Goal: Task Accomplishment & Management: Manage account settings

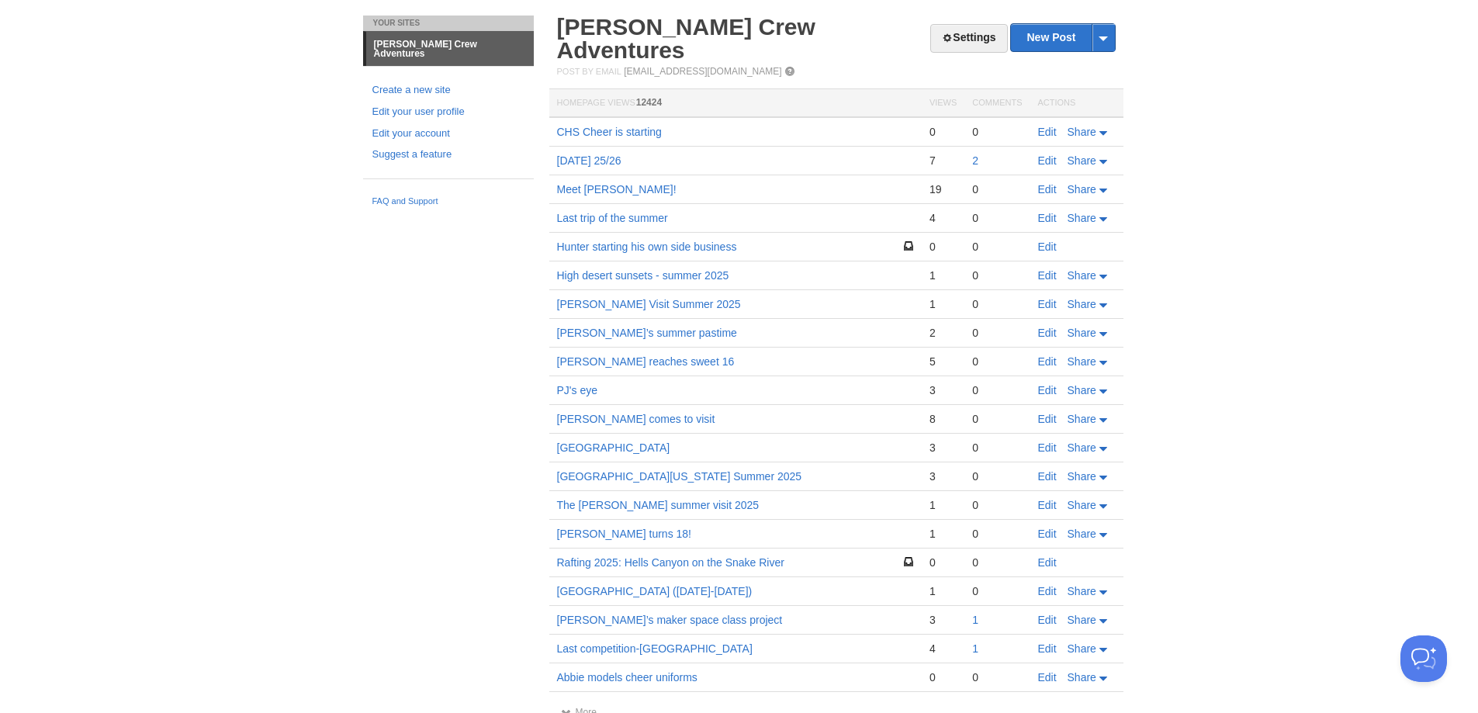
scroll to position [55, 0]
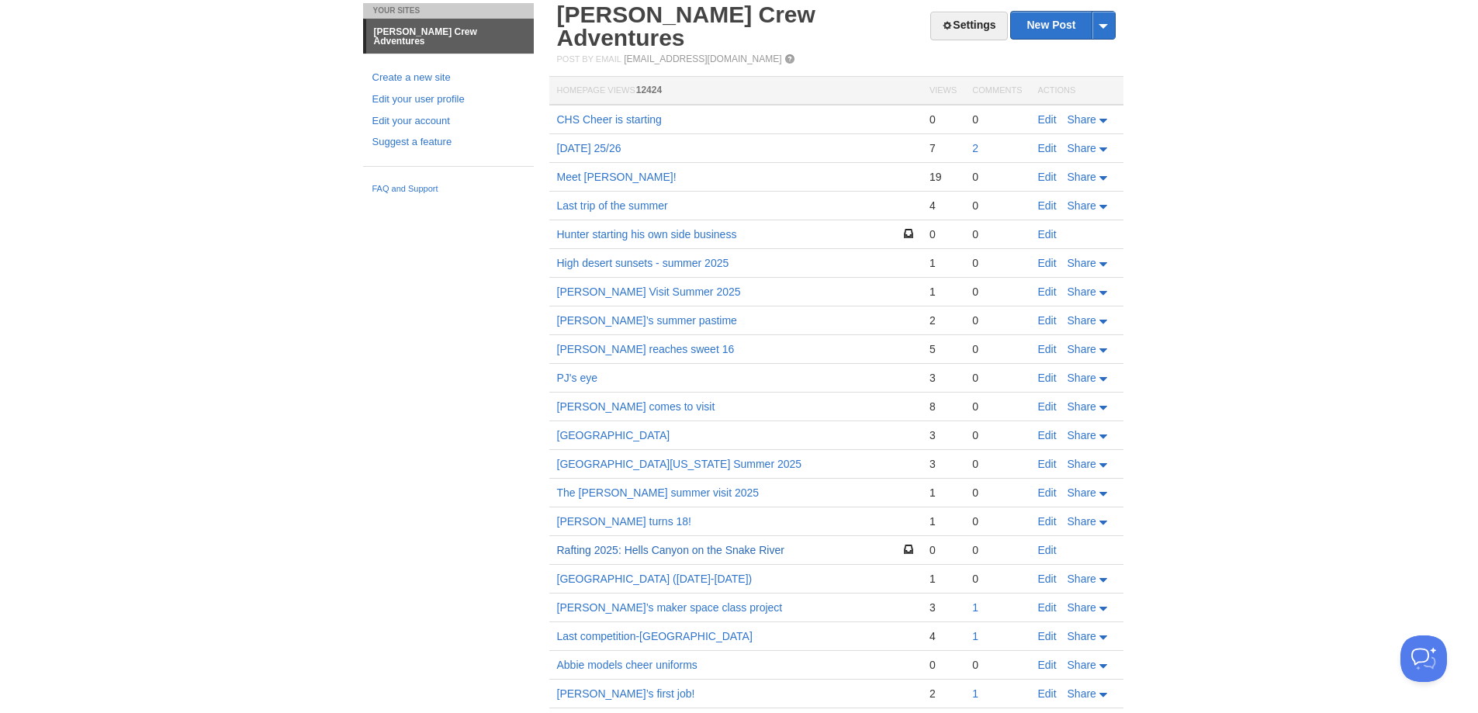
click at [741, 544] on link "Rafting 2025: Hells Canyon on the Snake River" at bounding box center [670, 550] width 227 height 12
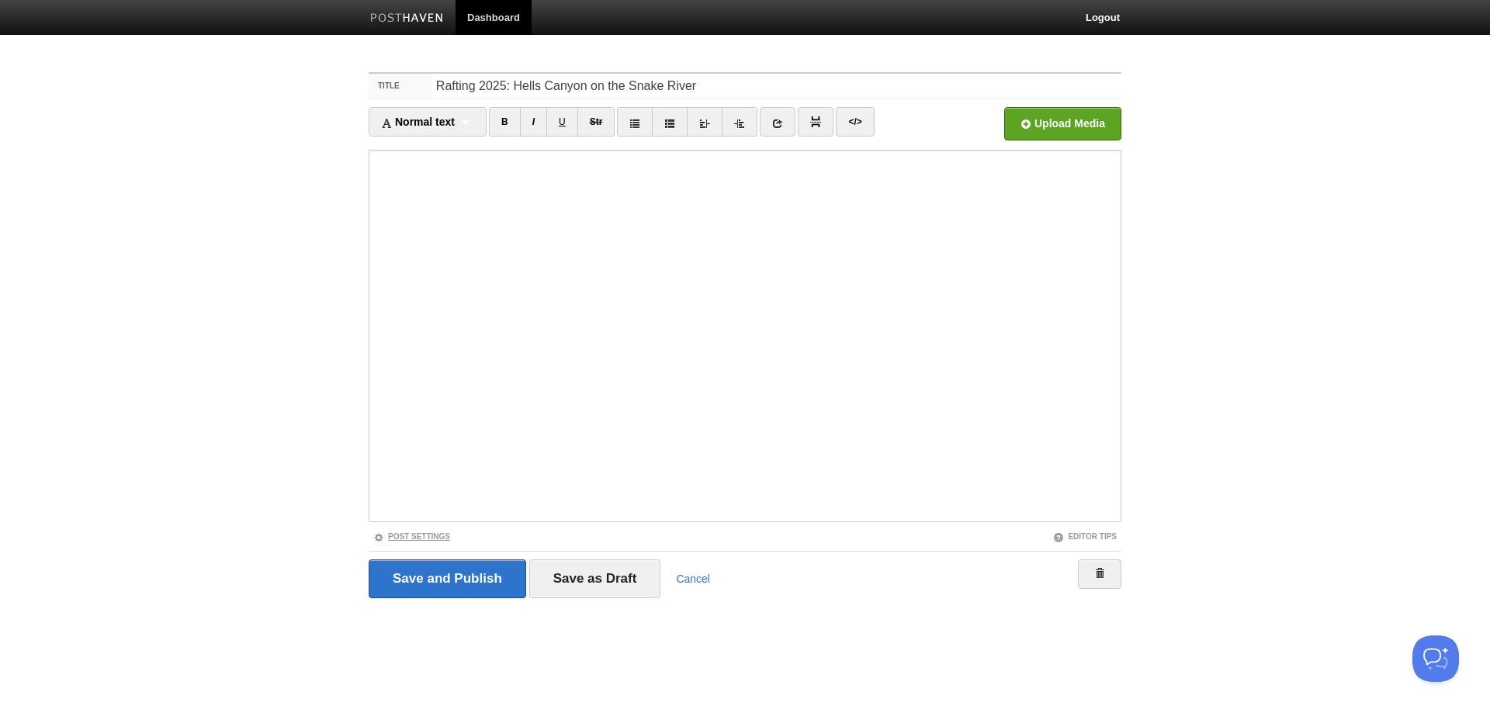
click at [400, 532] on link "Post Settings" at bounding box center [411, 536] width 77 height 9
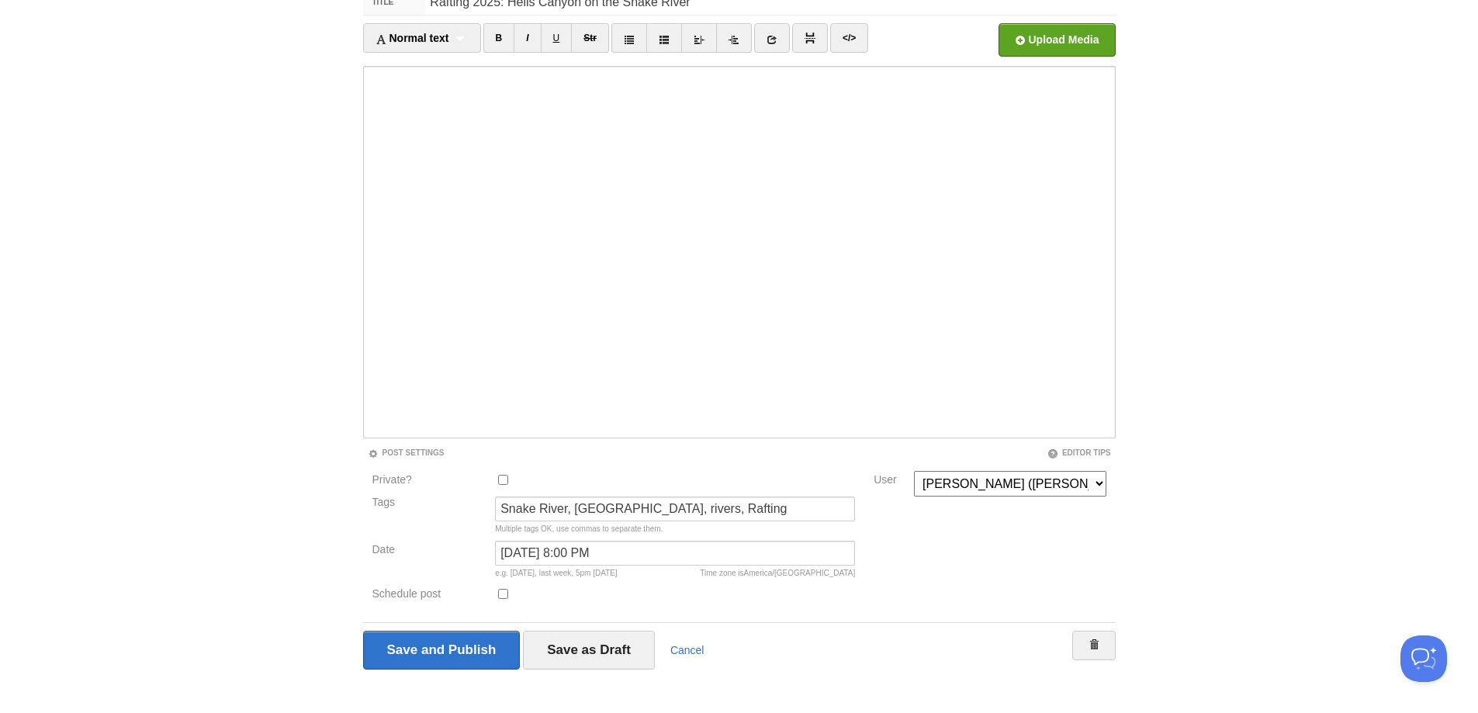
scroll to position [99, 0]
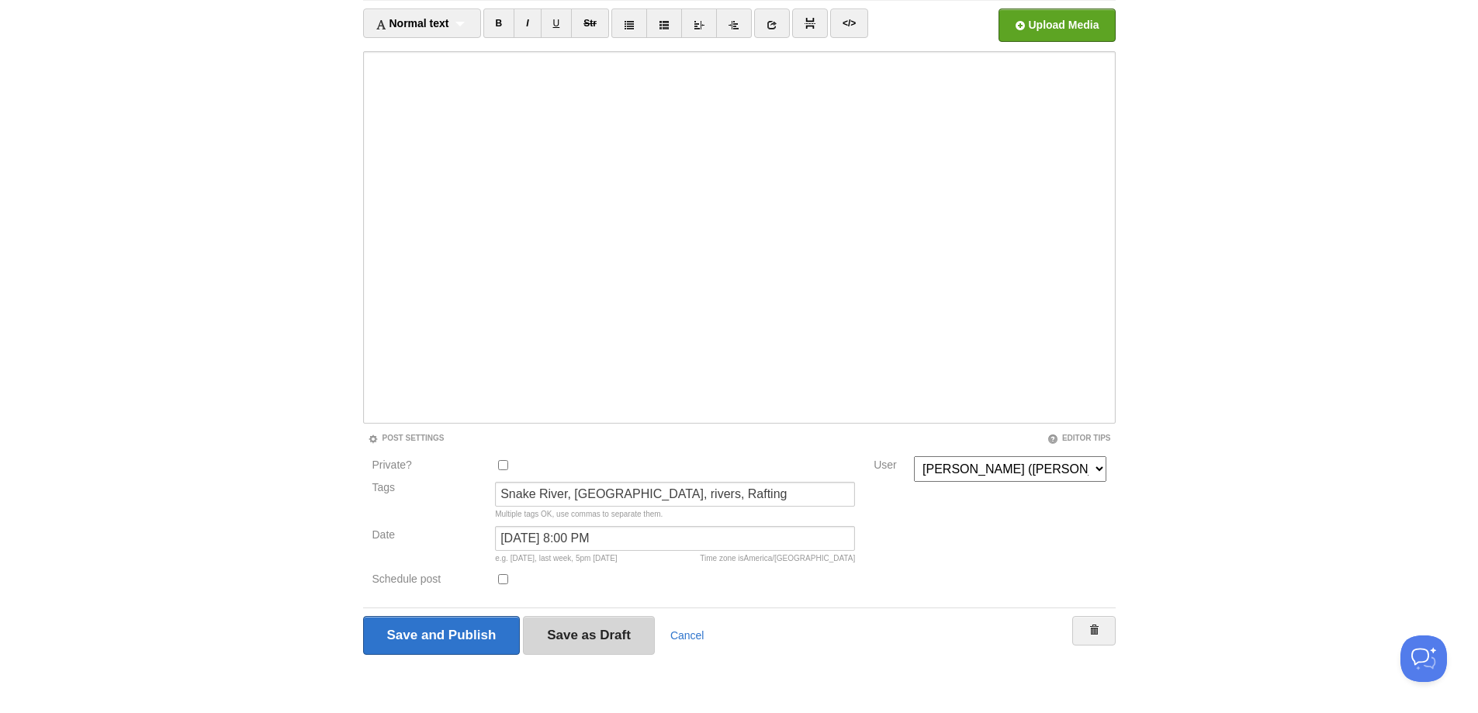
click at [577, 634] on input "Save as Draft" at bounding box center [589, 635] width 132 height 39
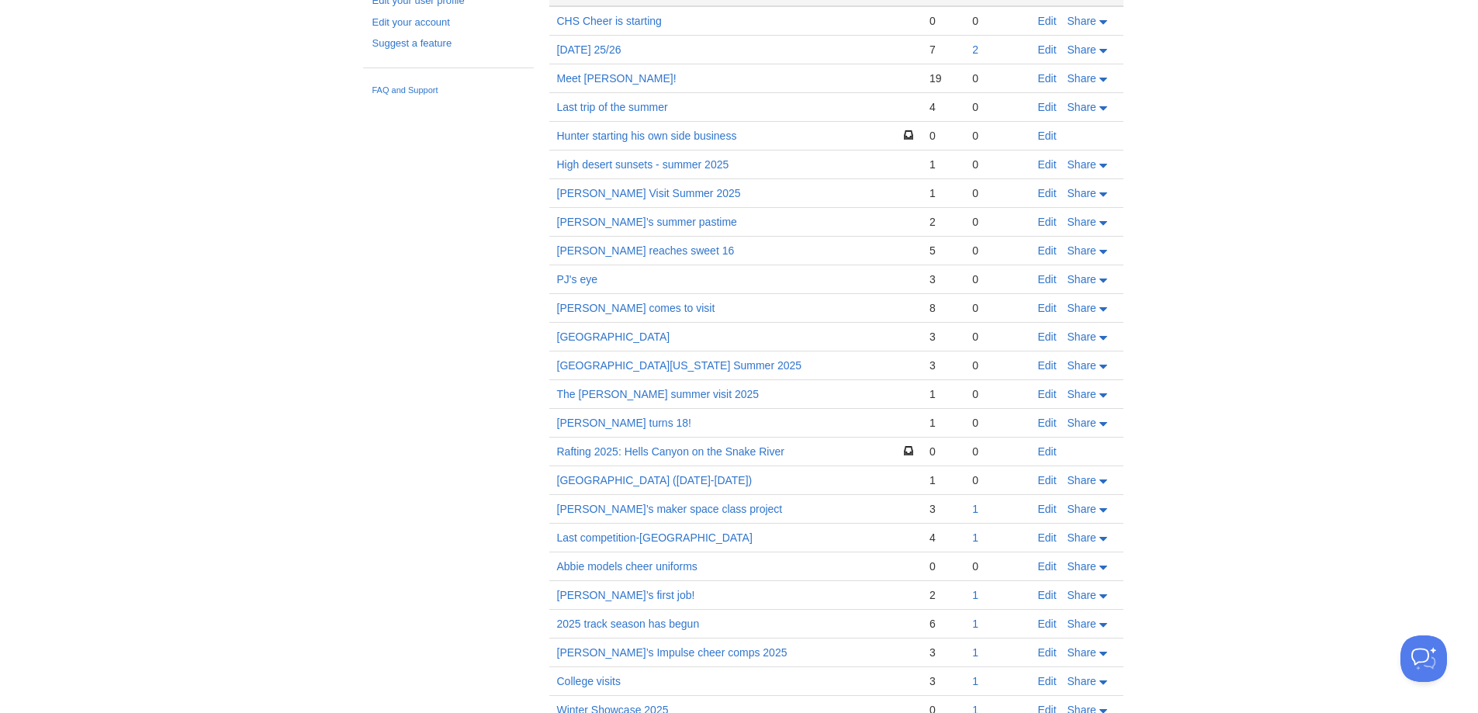
scroll to position [310, 0]
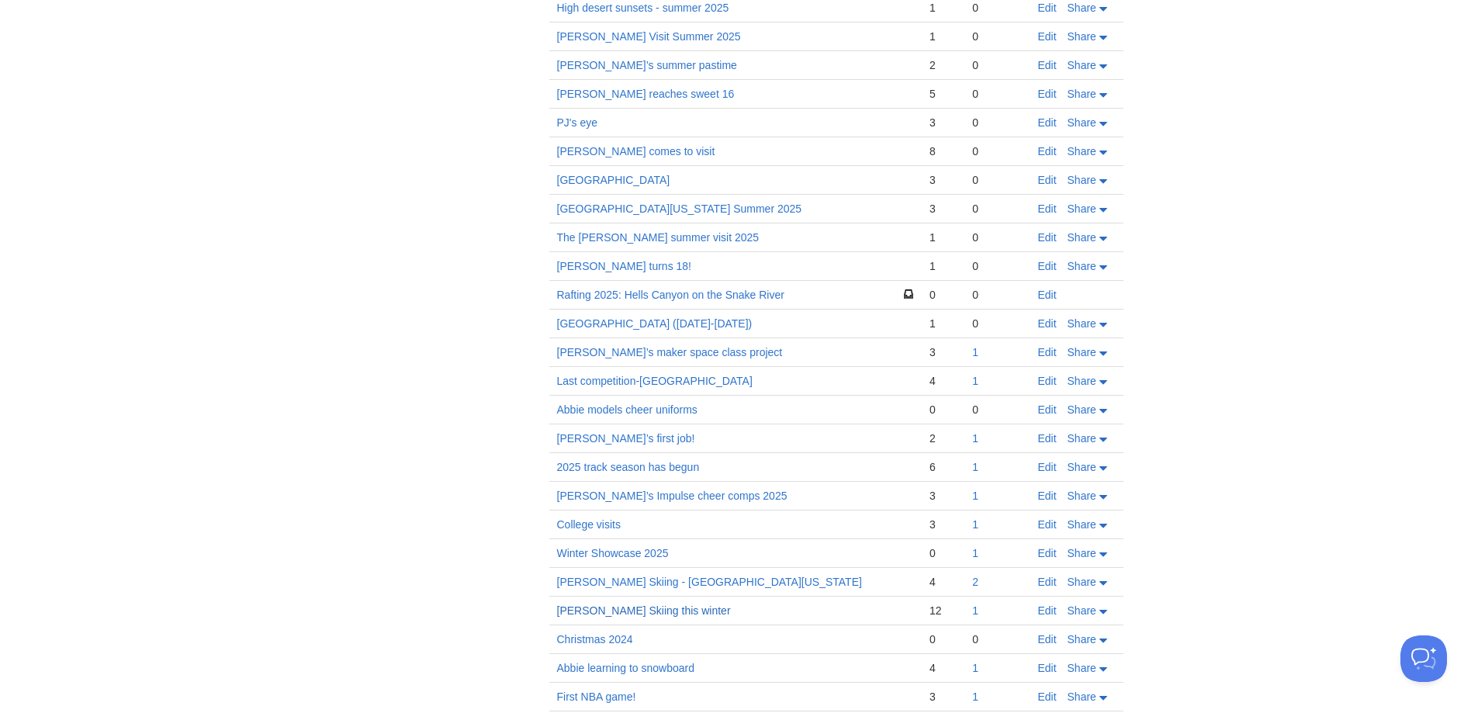
click at [608, 605] on link "[PERSON_NAME] Skiing this winter" at bounding box center [644, 611] width 174 height 12
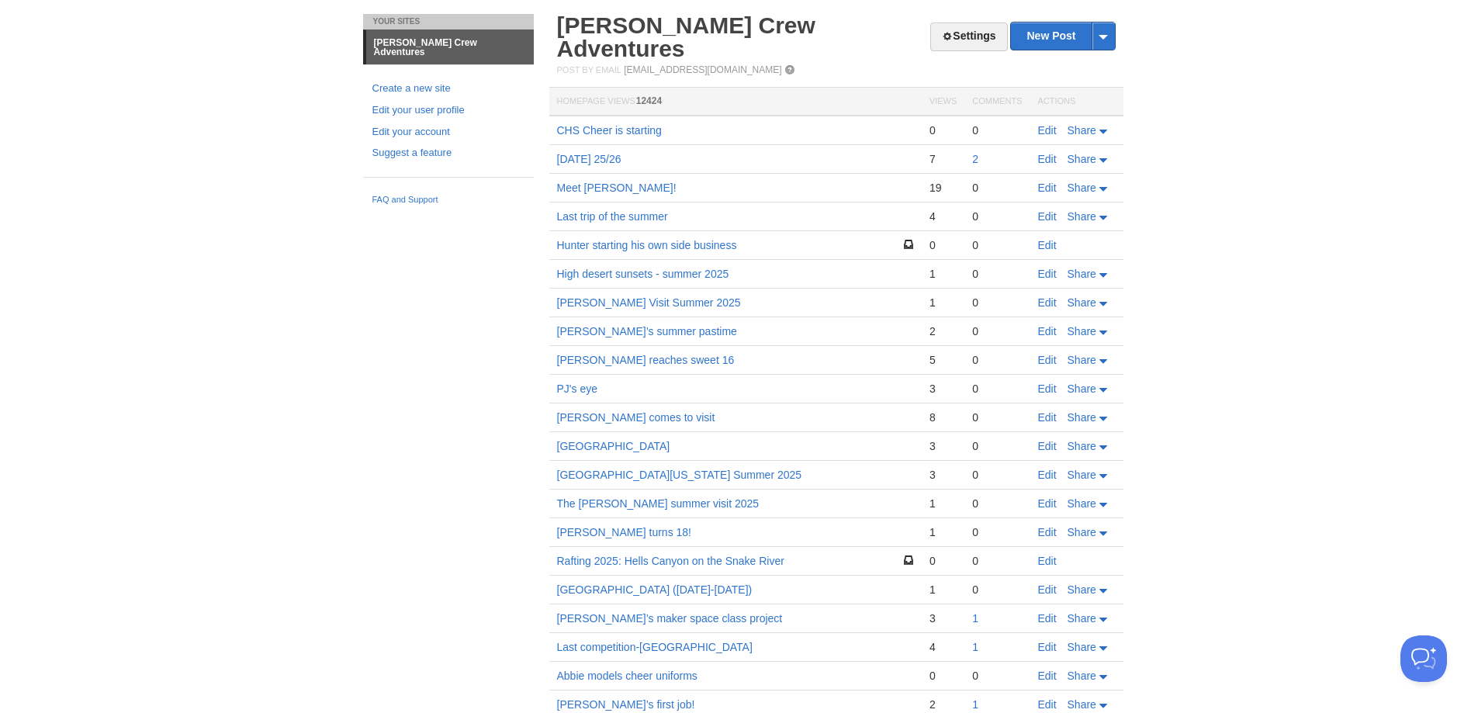
scroll to position [0, 0]
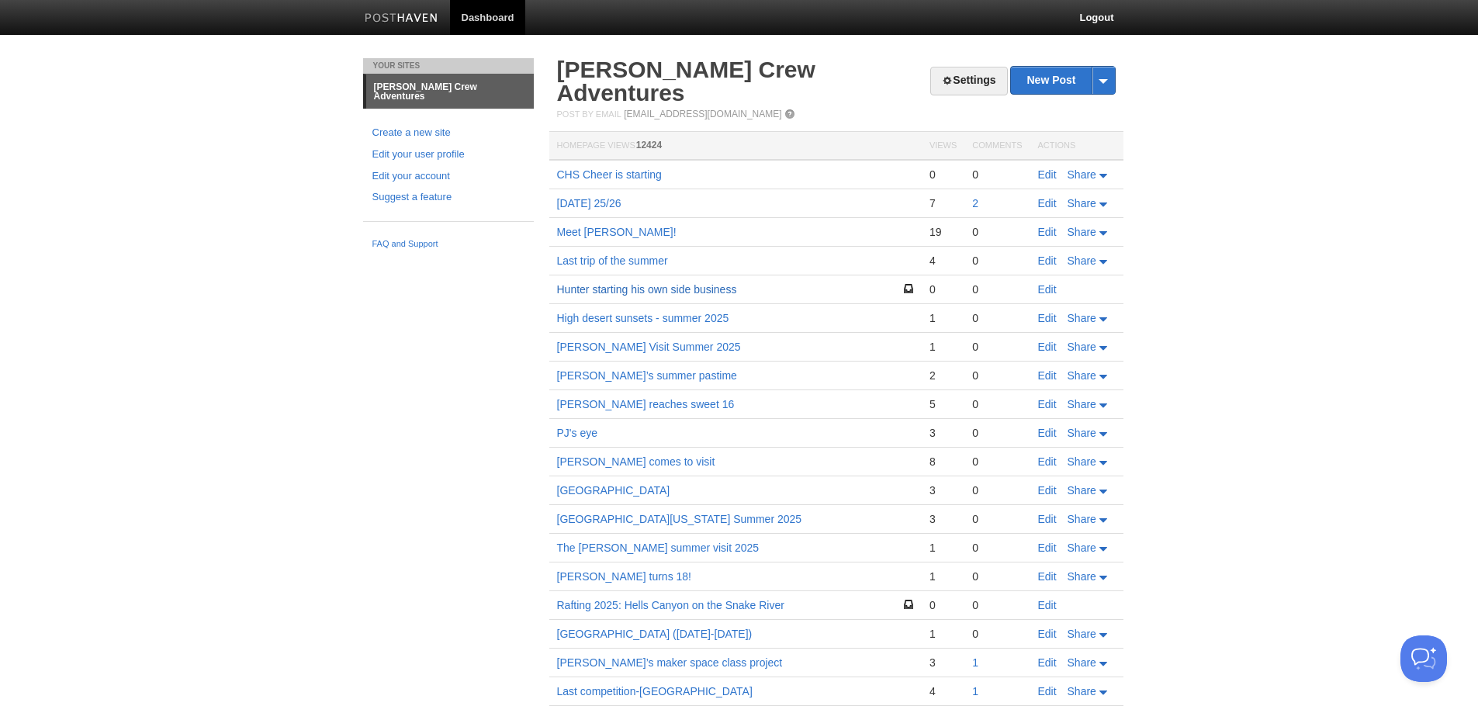
click at [674, 283] on link "Hunter starting his own side business" at bounding box center [647, 289] width 180 height 12
click at [1043, 283] on link "Edit" at bounding box center [1047, 289] width 19 height 12
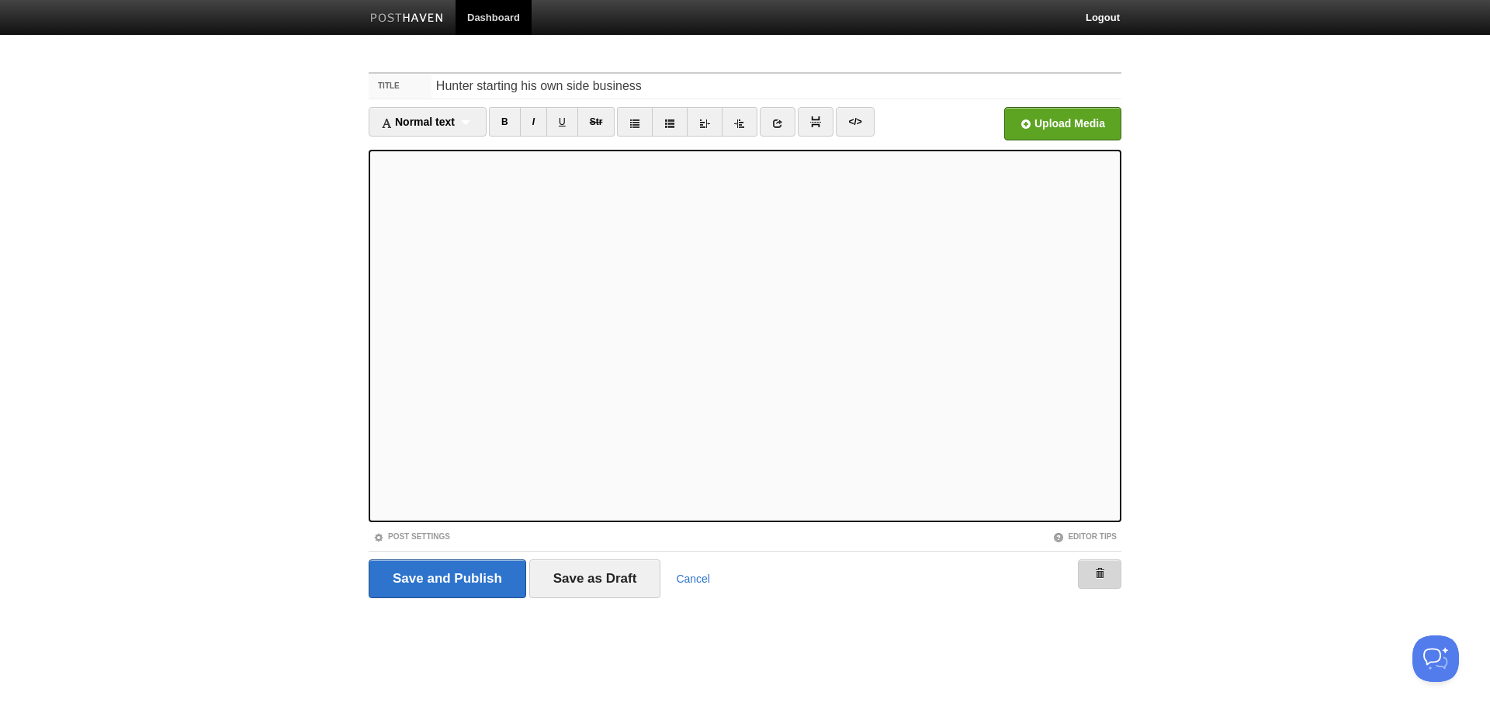
click at [1106, 572] on link at bounding box center [1099, 574] width 43 height 29
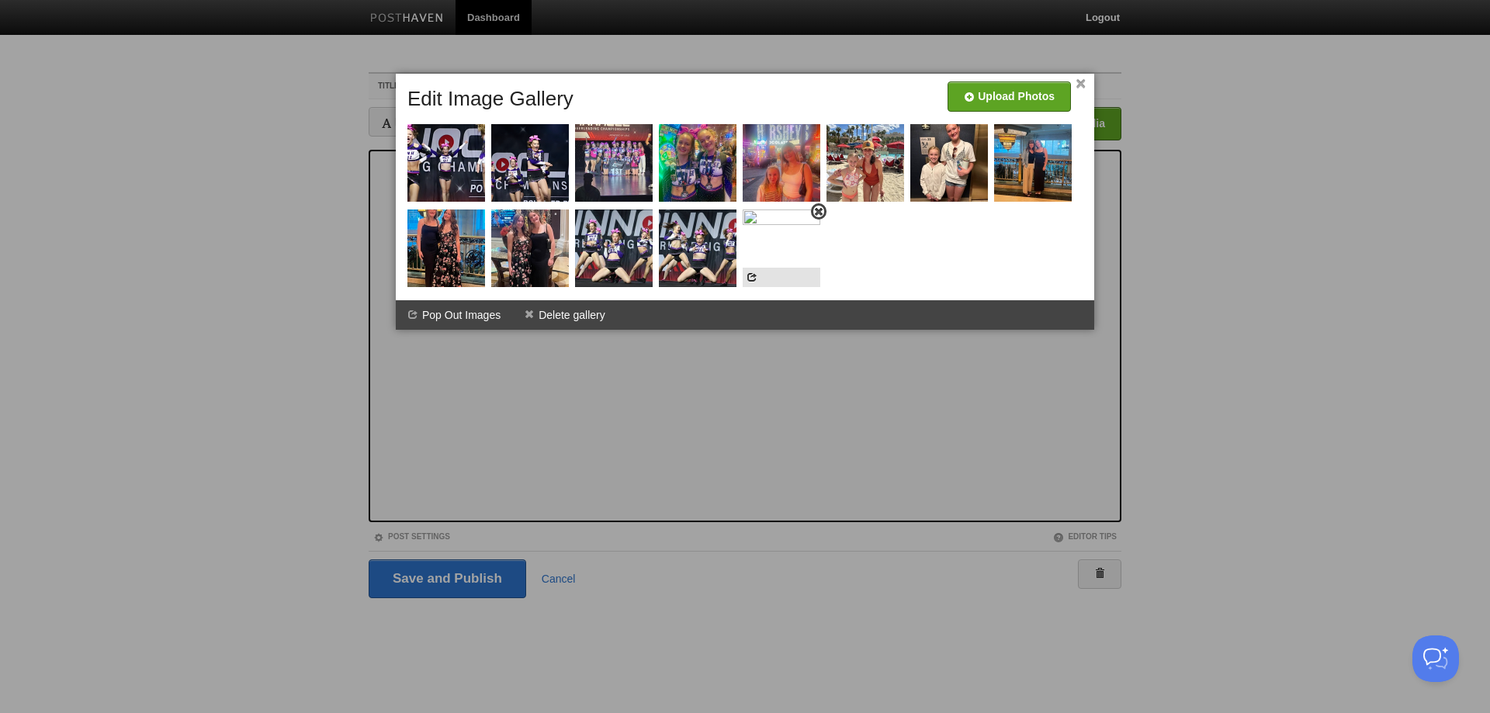
click at [816, 214] on span at bounding box center [818, 211] width 11 height 11
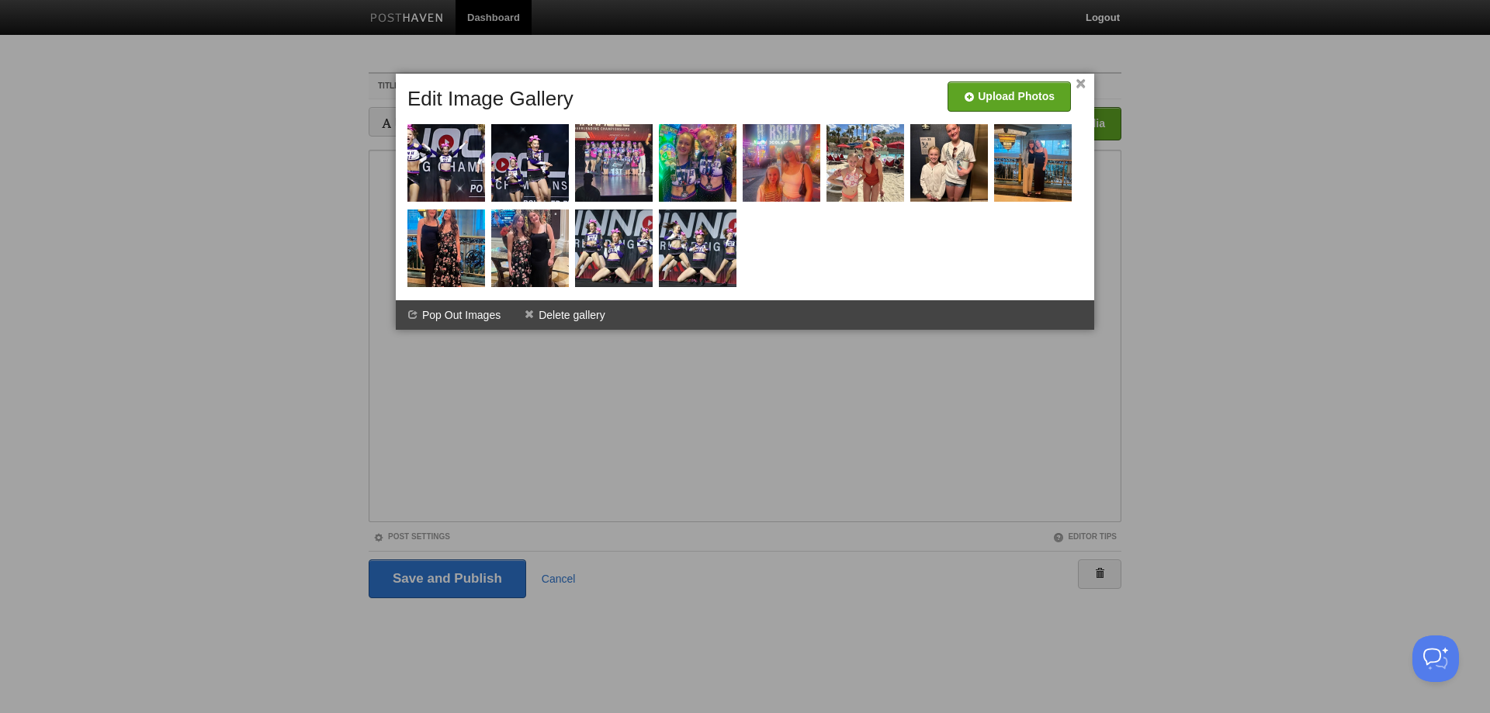
click at [1079, 81] on link "×" at bounding box center [1081, 84] width 10 height 9
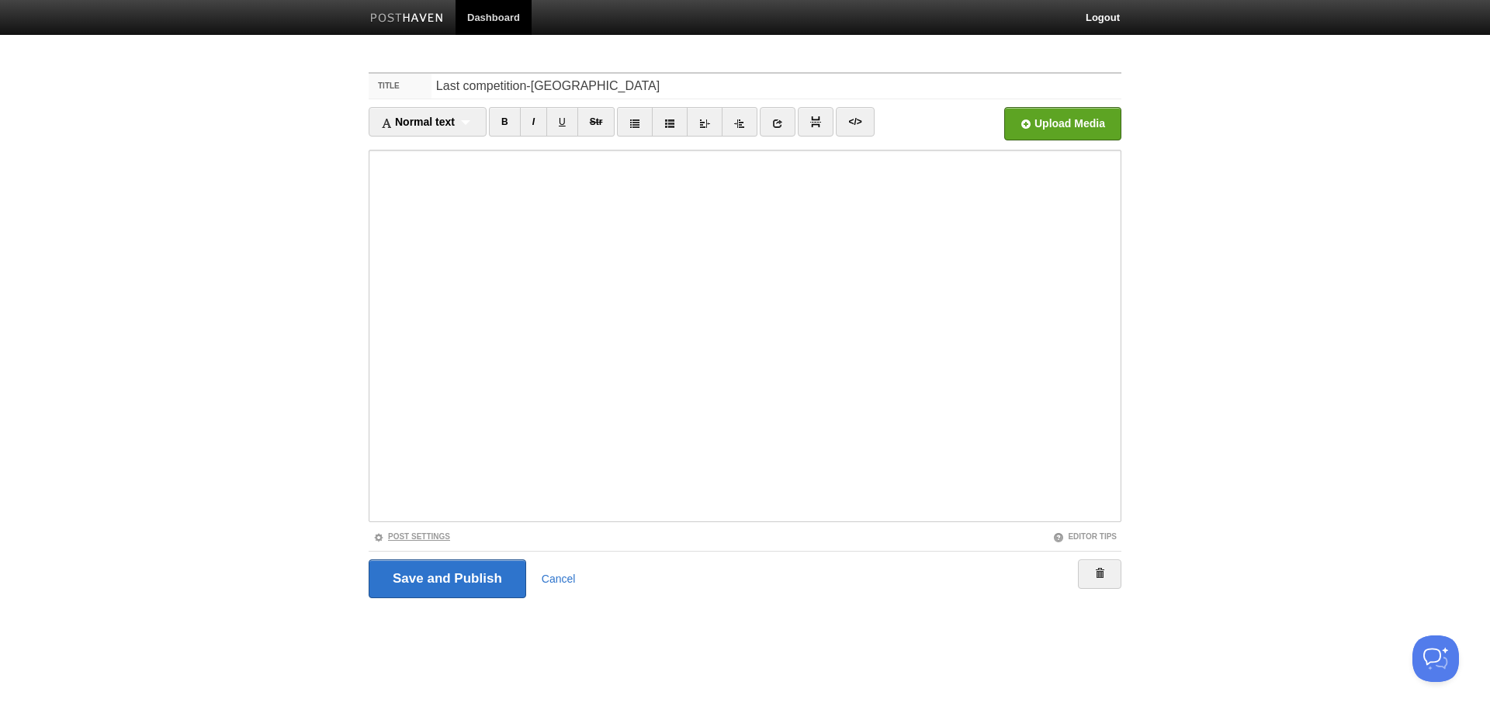
click at [435, 534] on link "Post Settings" at bounding box center [411, 536] width 77 height 9
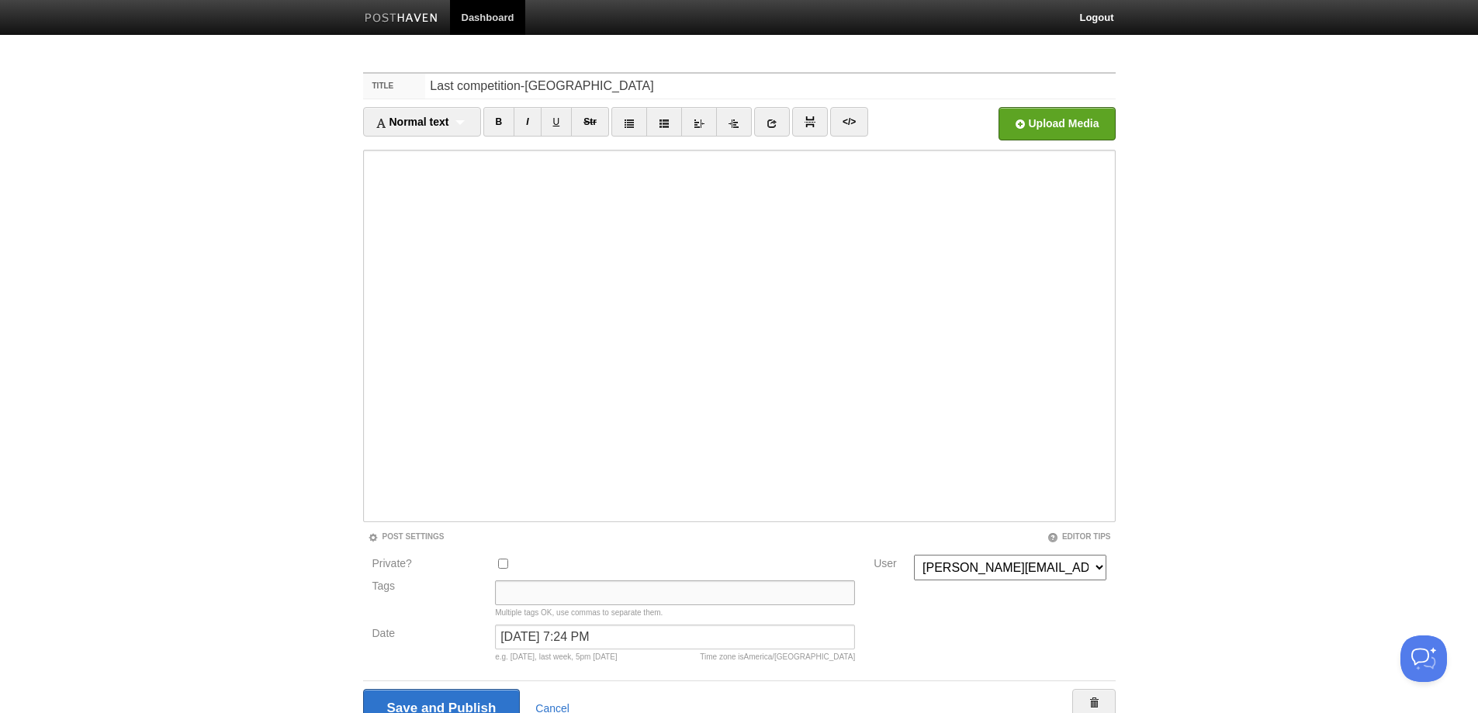
click at [512, 597] on input "Tags" at bounding box center [675, 592] width 360 height 25
type input "Abbie, cheer, las Vegas"
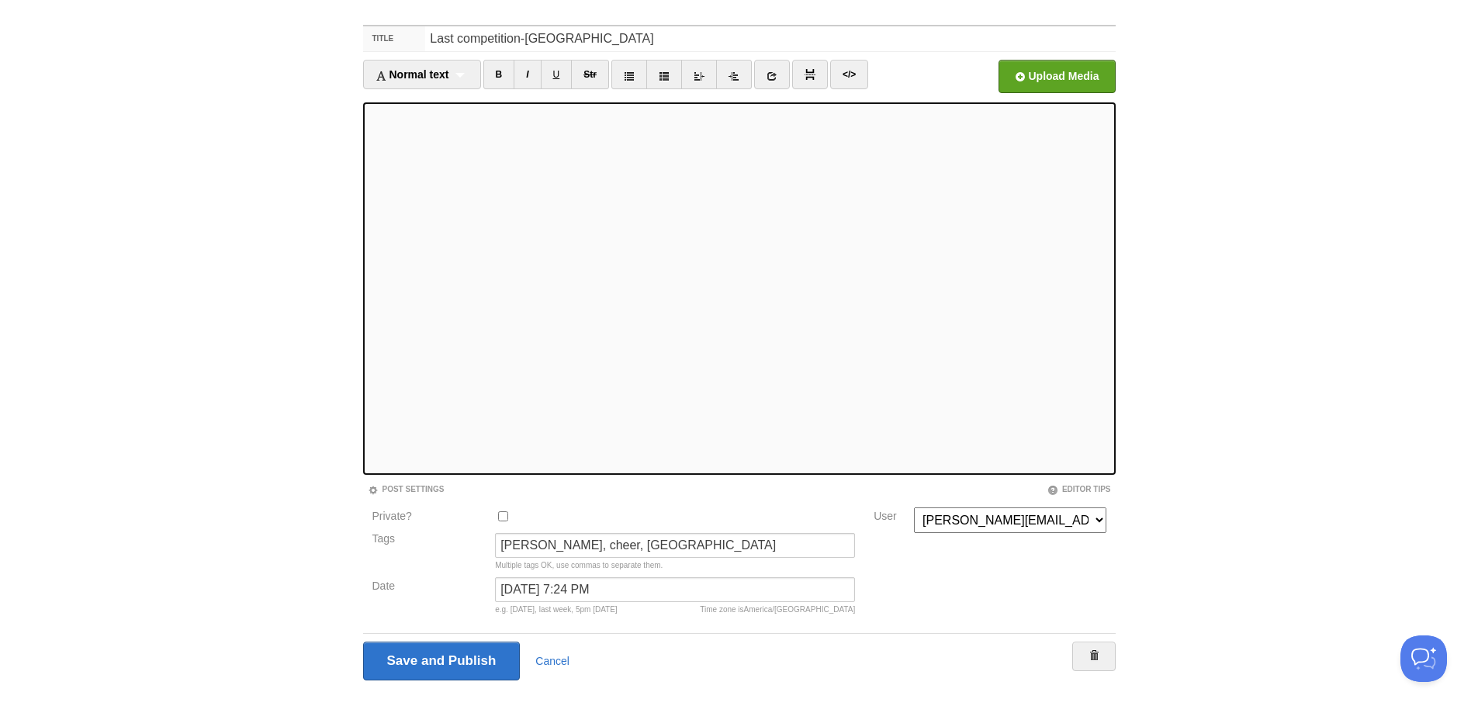
scroll to position [73, 0]
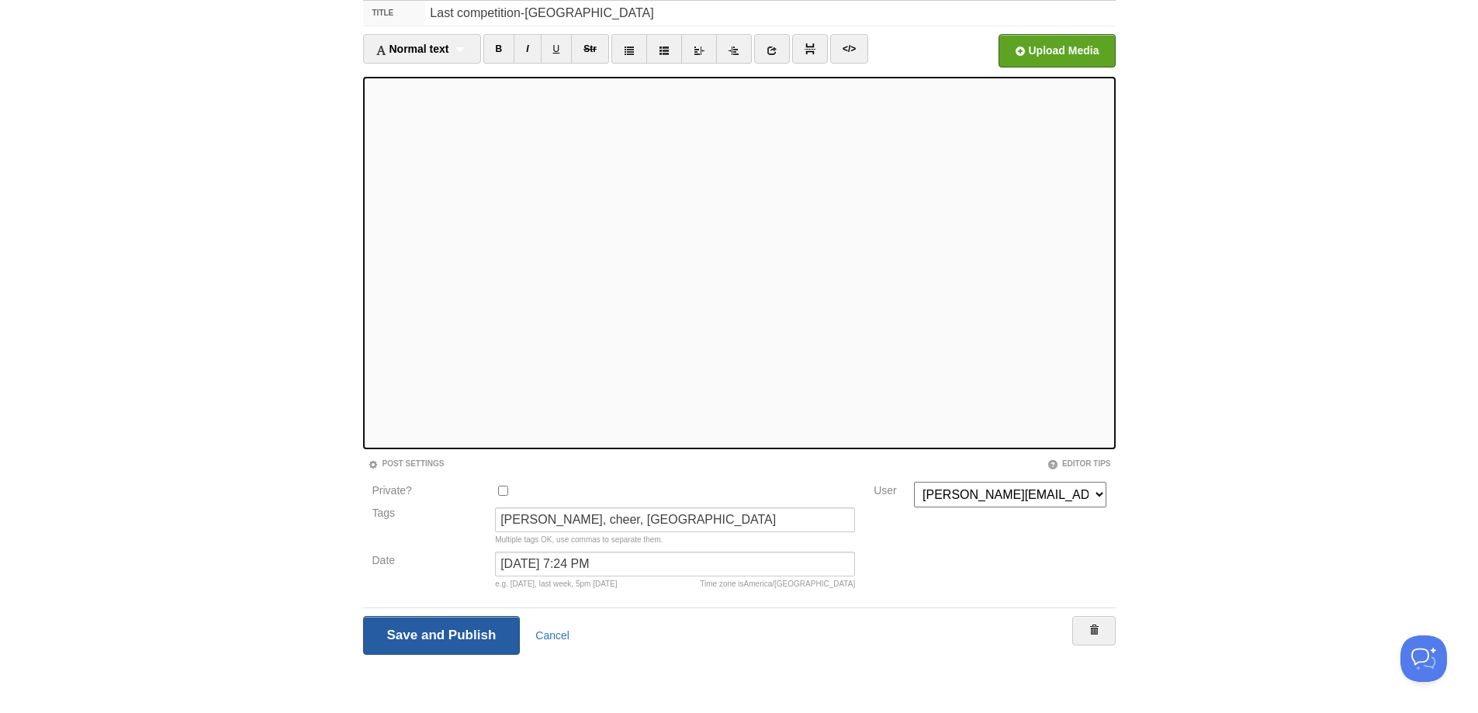
click at [497, 631] on input "Save and Publish" at bounding box center [442, 635] width 158 height 39
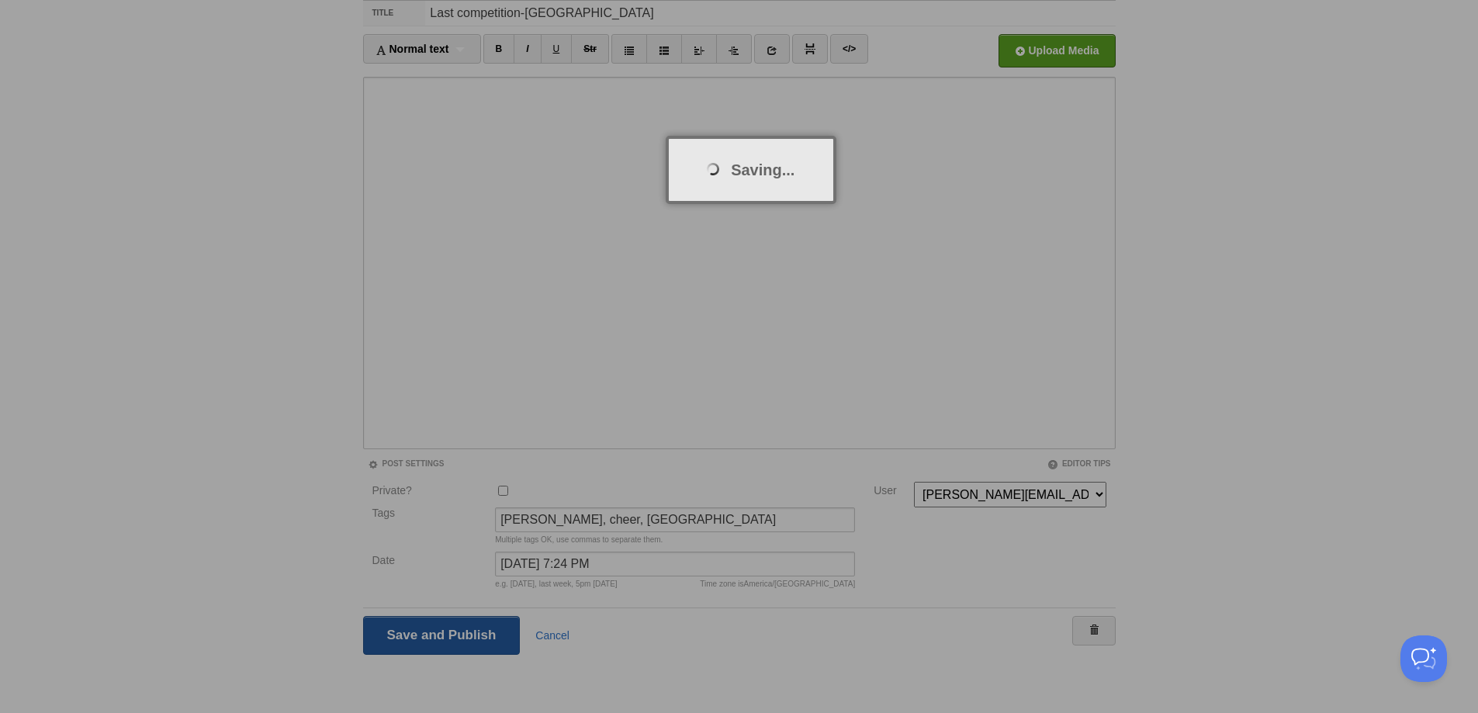
scroll to position [58, 0]
